Goal: Task Accomplishment & Management: Complete application form

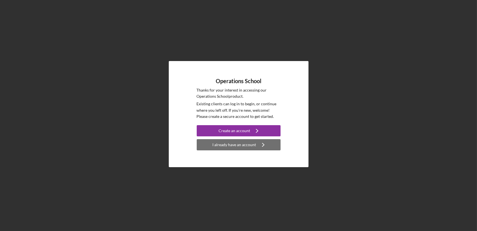
click at [249, 145] on div "I already have an account" at bounding box center [235, 144] width 44 height 11
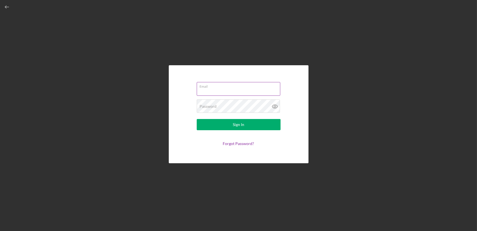
click at [236, 90] on input "Email" at bounding box center [239, 88] width 84 height 13
click at [197, 119] on button "Sign In" at bounding box center [239, 124] width 84 height 11
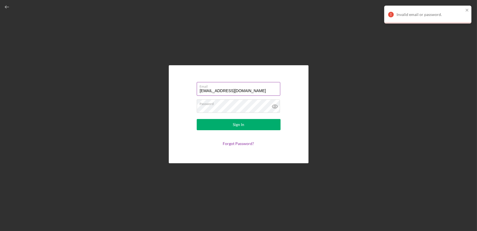
click at [252, 89] on input "[EMAIL_ADDRESS][DOMAIN_NAME]" at bounding box center [239, 88] width 84 height 13
drag, startPoint x: 253, startPoint y: 89, endPoint x: 172, endPoint y: 101, distance: 81.4
click at [172, 101] on div "Email [EMAIL_ADDRESS][DOMAIN_NAME] Password Sign In Forgot Password?" at bounding box center [239, 114] width 140 height 98
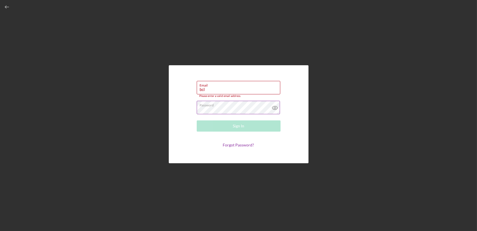
type input "[EMAIL_ADDRESS][DOMAIN_NAME]"
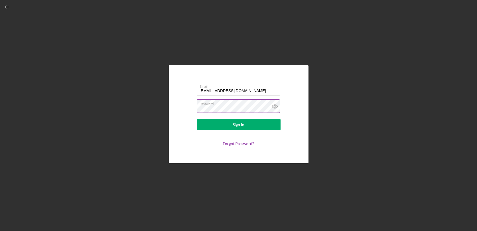
click at [276, 104] on icon at bounding box center [275, 106] width 14 height 14
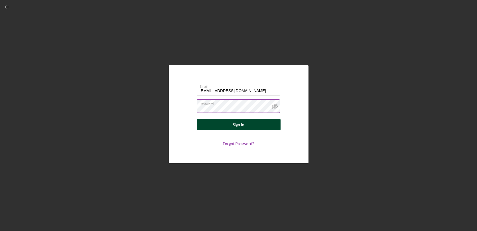
click at [250, 124] on button "Sign In" at bounding box center [239, 124] width 84 height 11
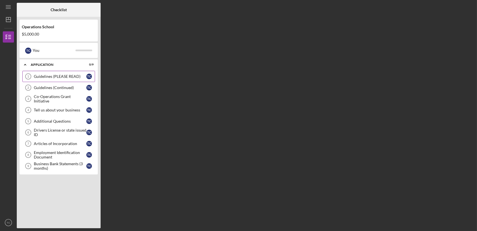
click at [71, 76] on div "Guidelines (PLEASE READ)" at bounding box center [60, 76] width 53 height 4
